Goal: Navigation & Orientation: Find specific page/section

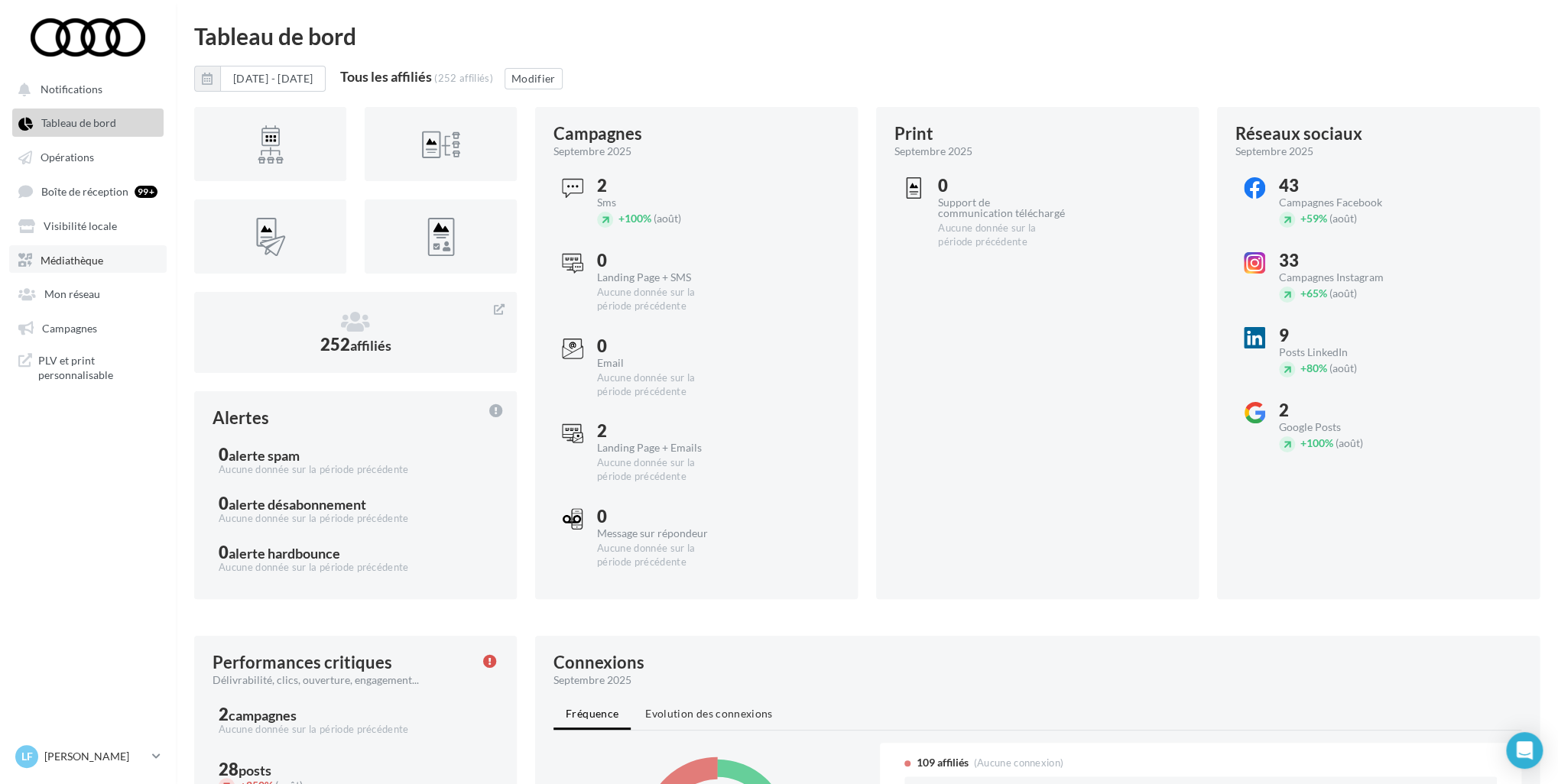
click at [77, 264] on span "Médiathèque" at bounding box center [72, 259] width 63 height 13
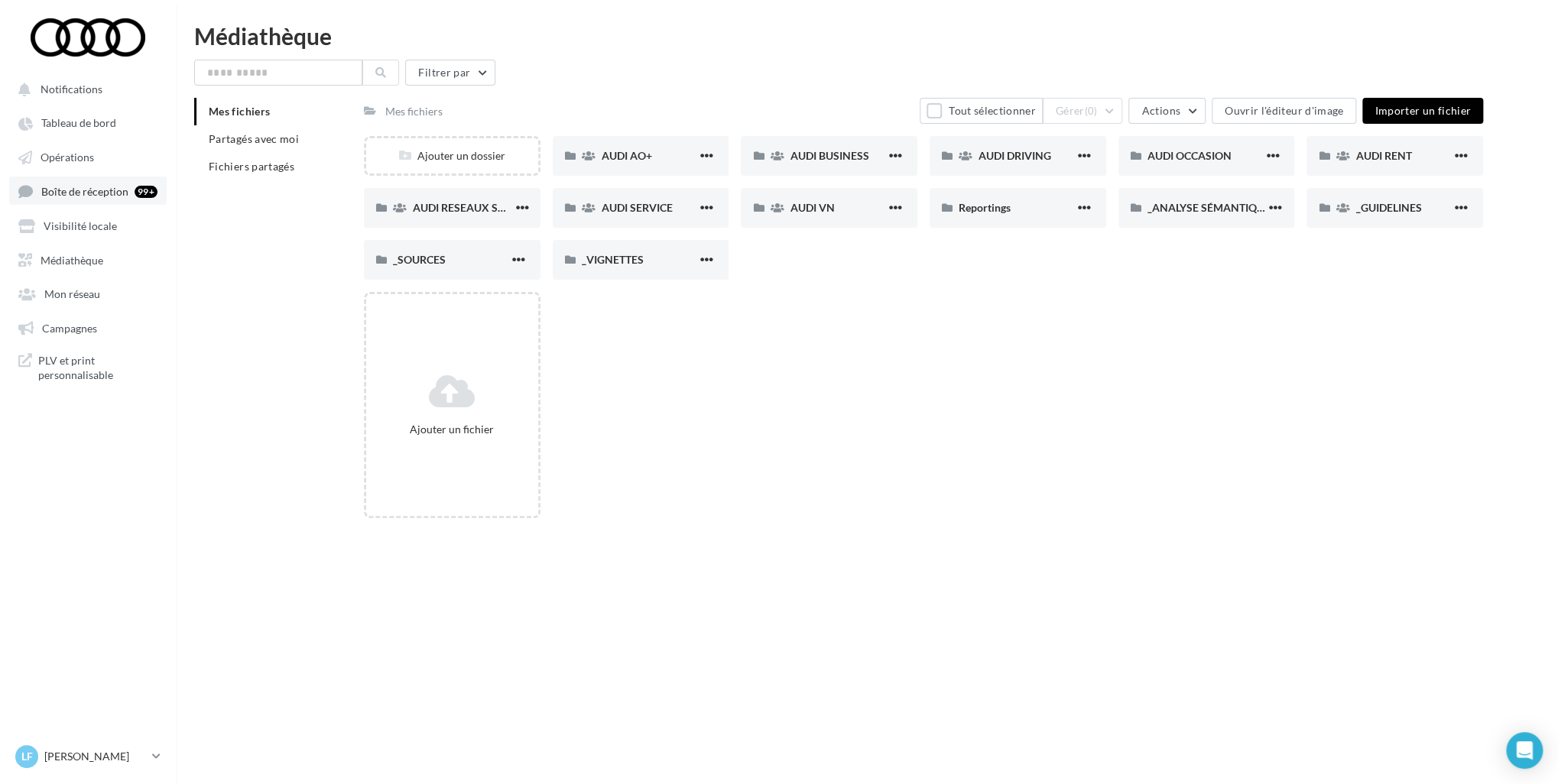
click at [121, 193] on span "Boîte de réception" at bounding box center [85, 192] width 87 height 13
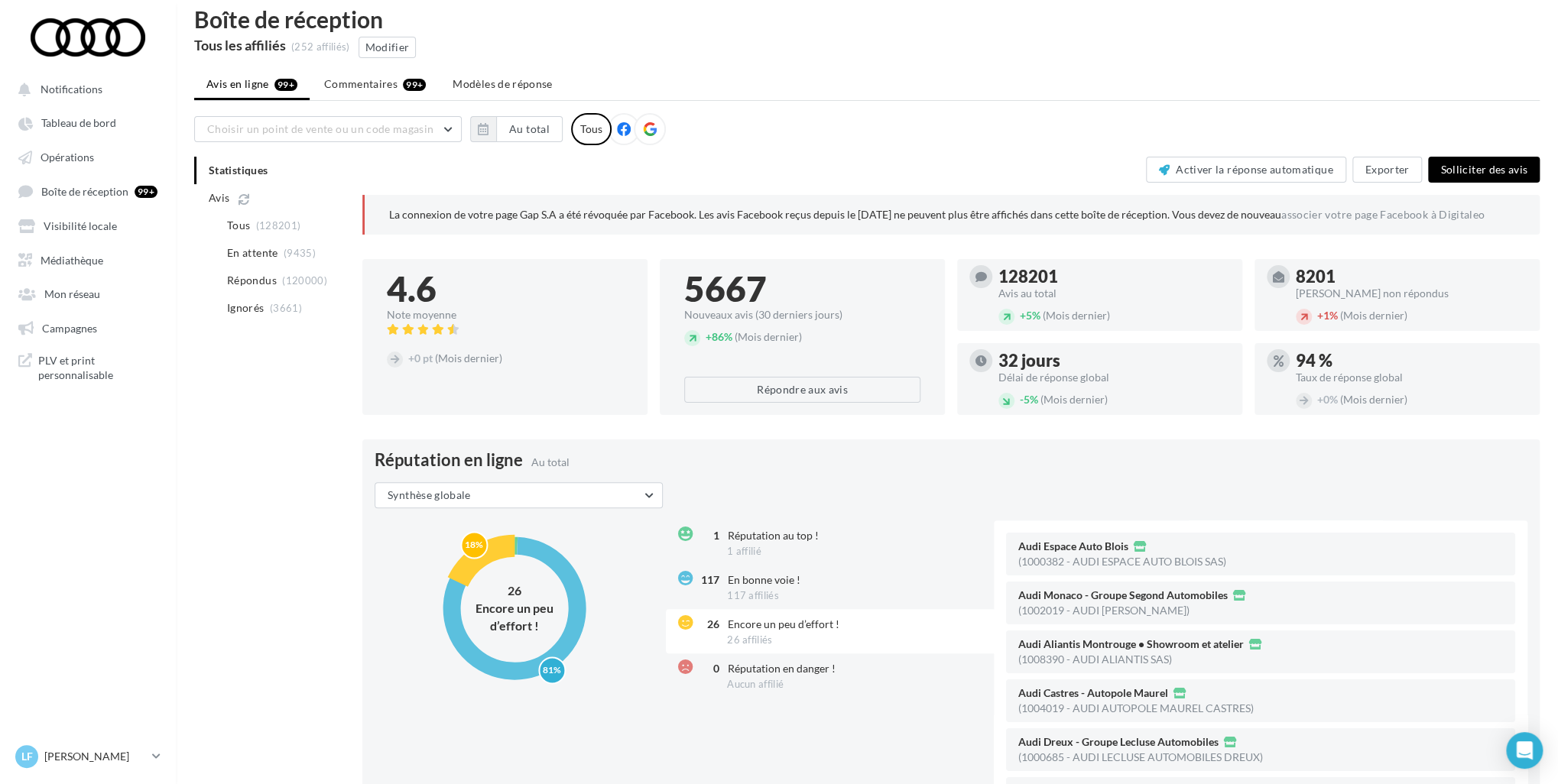
scroll to position [15, 0]
click at [83, 192] on span "Boîte de réception" at bounding box center [85, 192] width 87 height 13
click at [70, 181] on link "Boîte de réception 99+" at bounding box center [88, 190] width 158 height 28
click at [98, 258] on span "Médiathèque" at bounding box center [72, 259] width 63 height 13
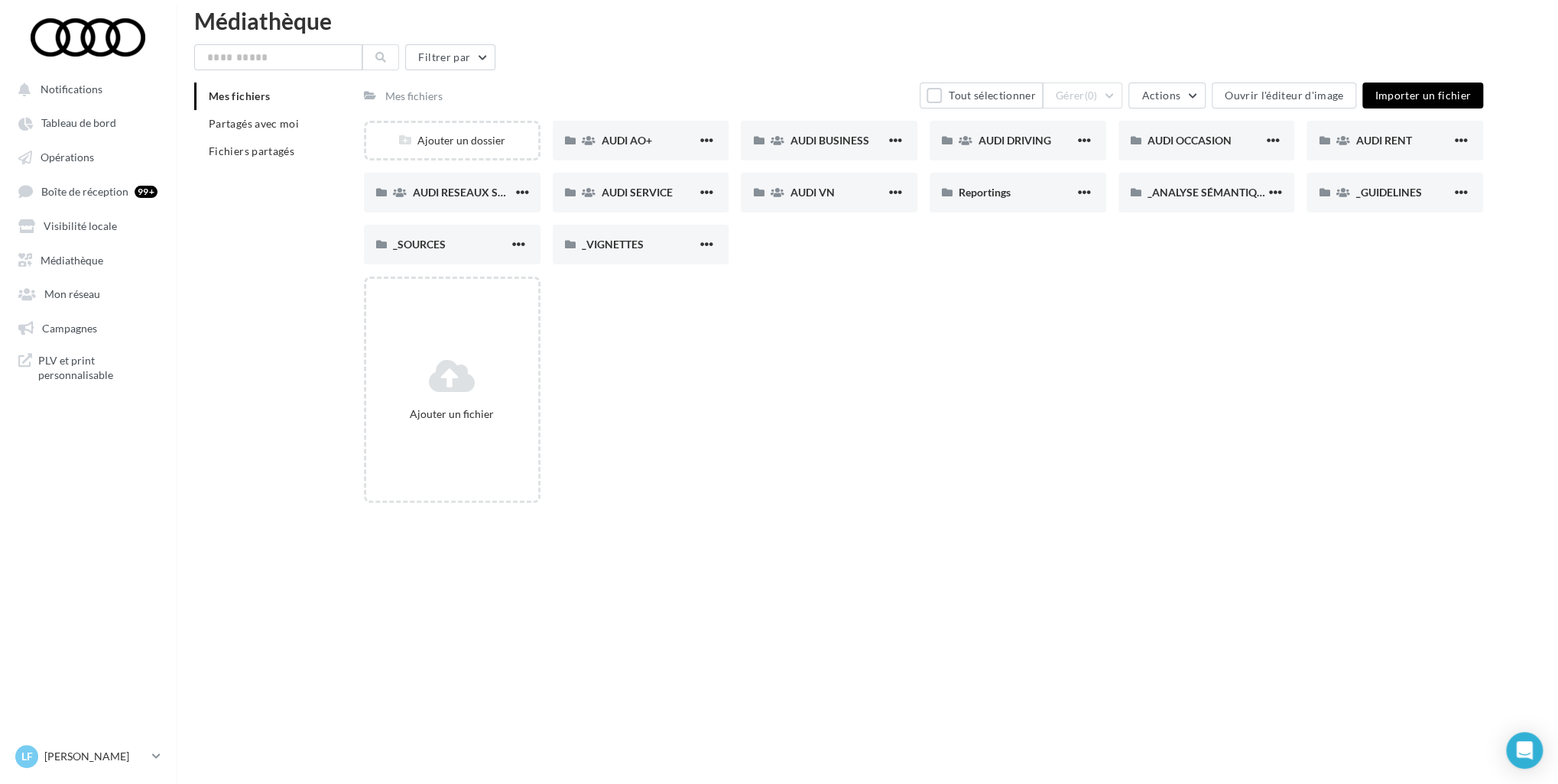
scroll to position [24, 0]
